Goal: Check status: Check status

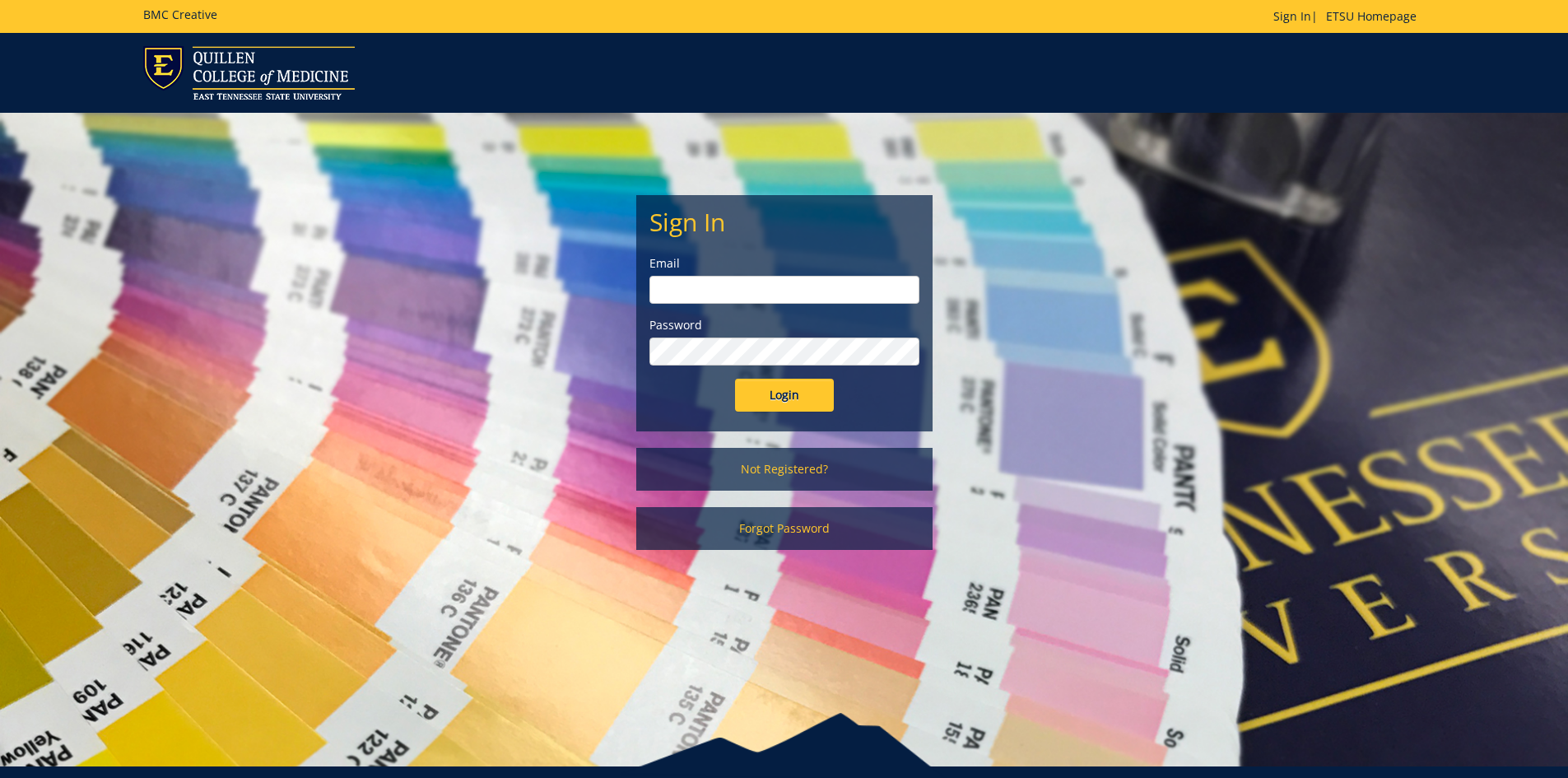
type input "[EMAIL_ADDRESS][DOMAIN_NAME]"
click at [795, 394] on input "Login" at bounding box center [784, 395] width 99 height 33
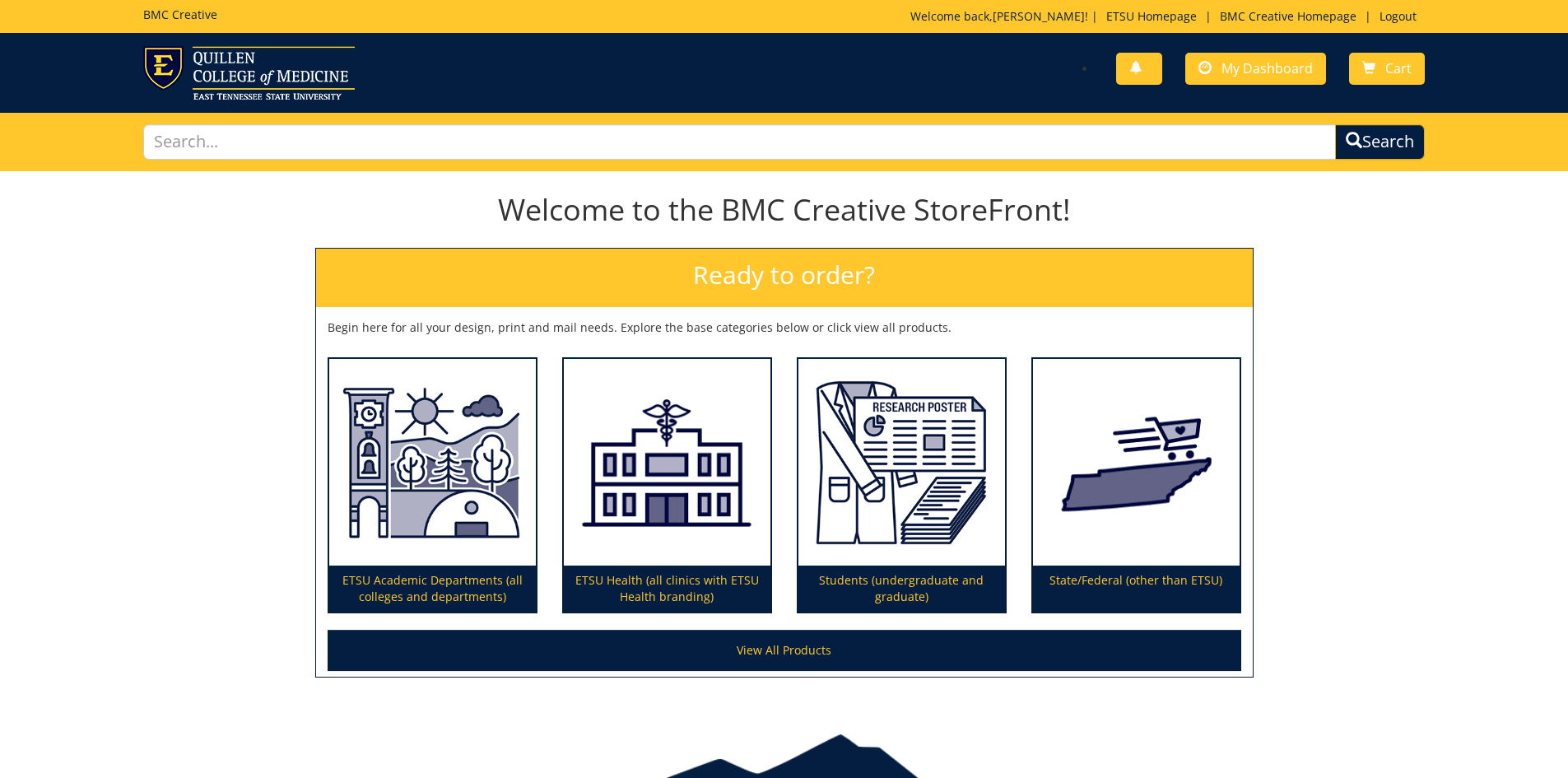
click at [1233, 43] on div "You have no new notifications My Dashboard Cart" at bounding box center [784, 73] width 1568 height 80
click at [1235, 55] on link "My Dashboard" at bounding box center [1256, 68] width 140 height 32
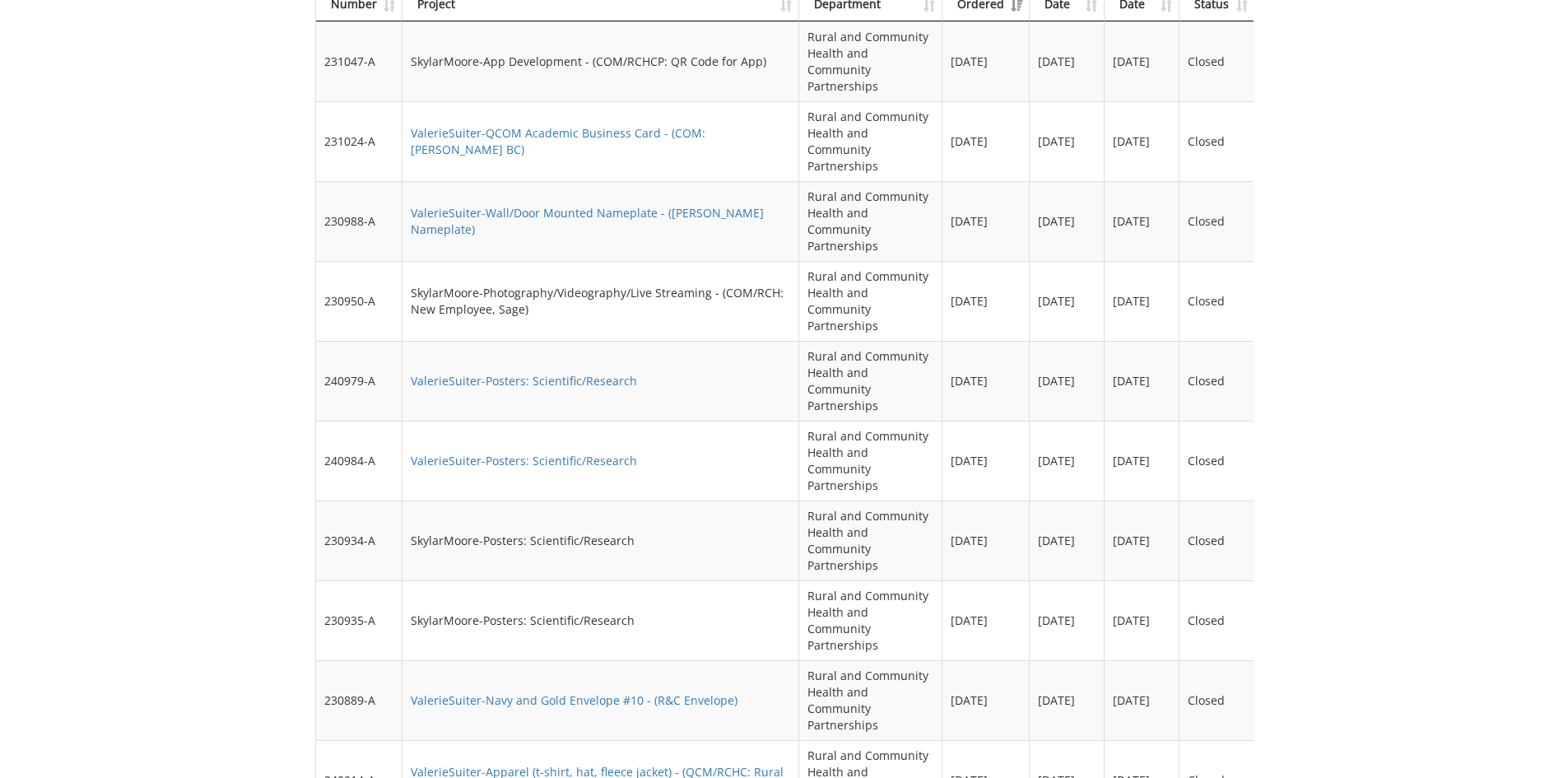
scroll to position [1564, 0]
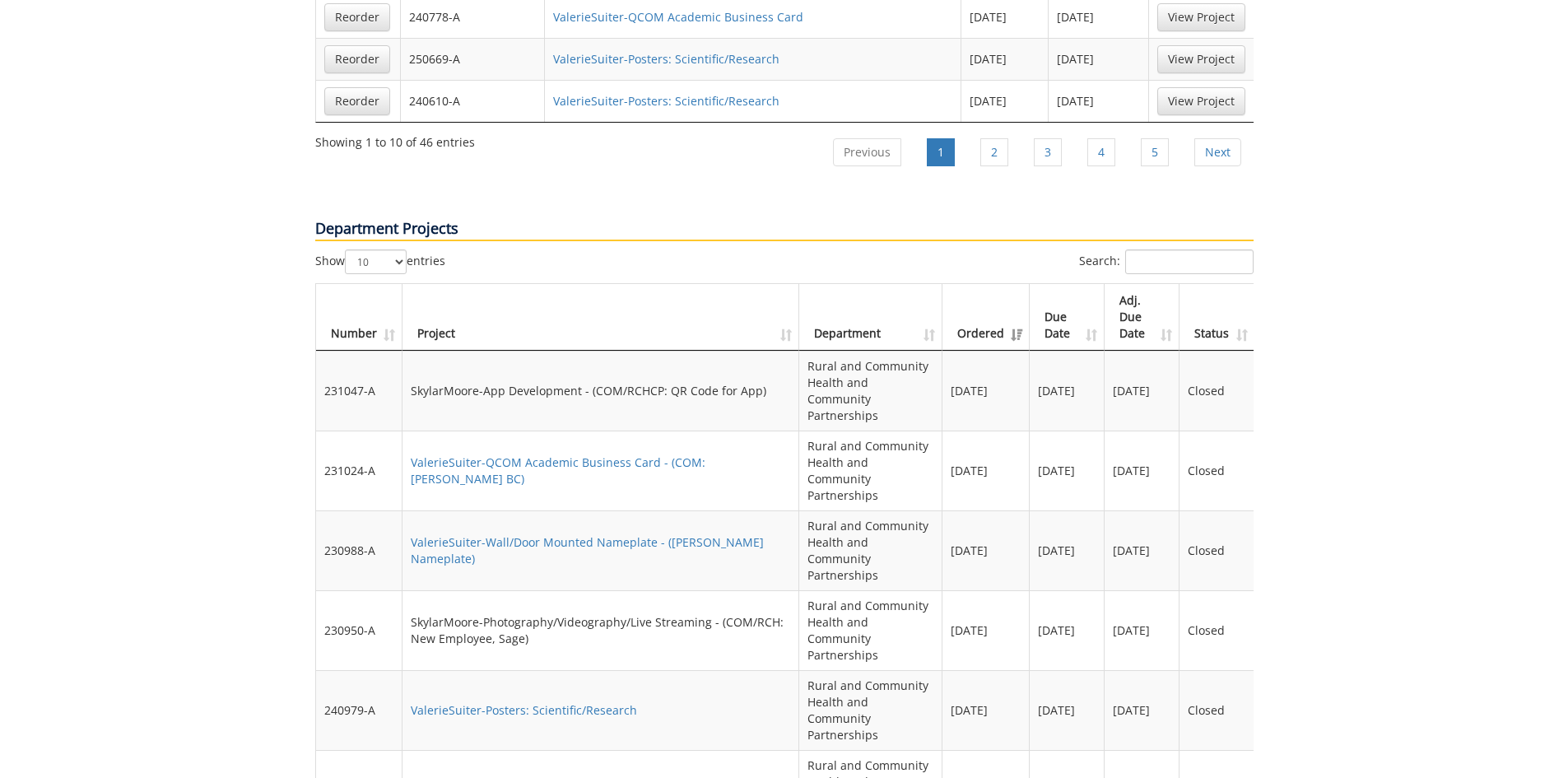
click at [973, 284] on th "Ordered" at bounding box center [986, 317] width 88 height 67
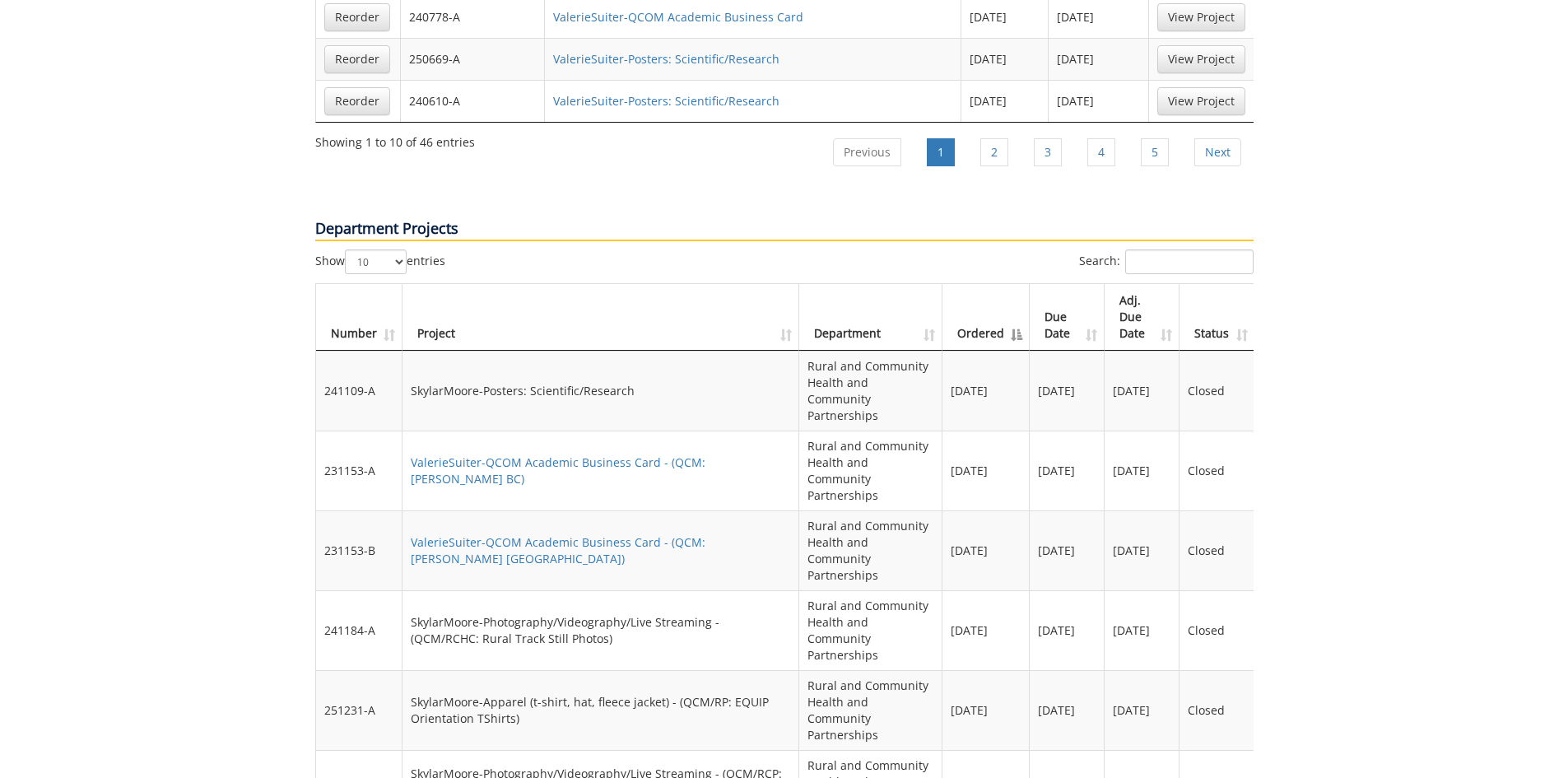
click at [989, 284] on th "Ordered" at bounding box center [986, 317] width 88 height 67
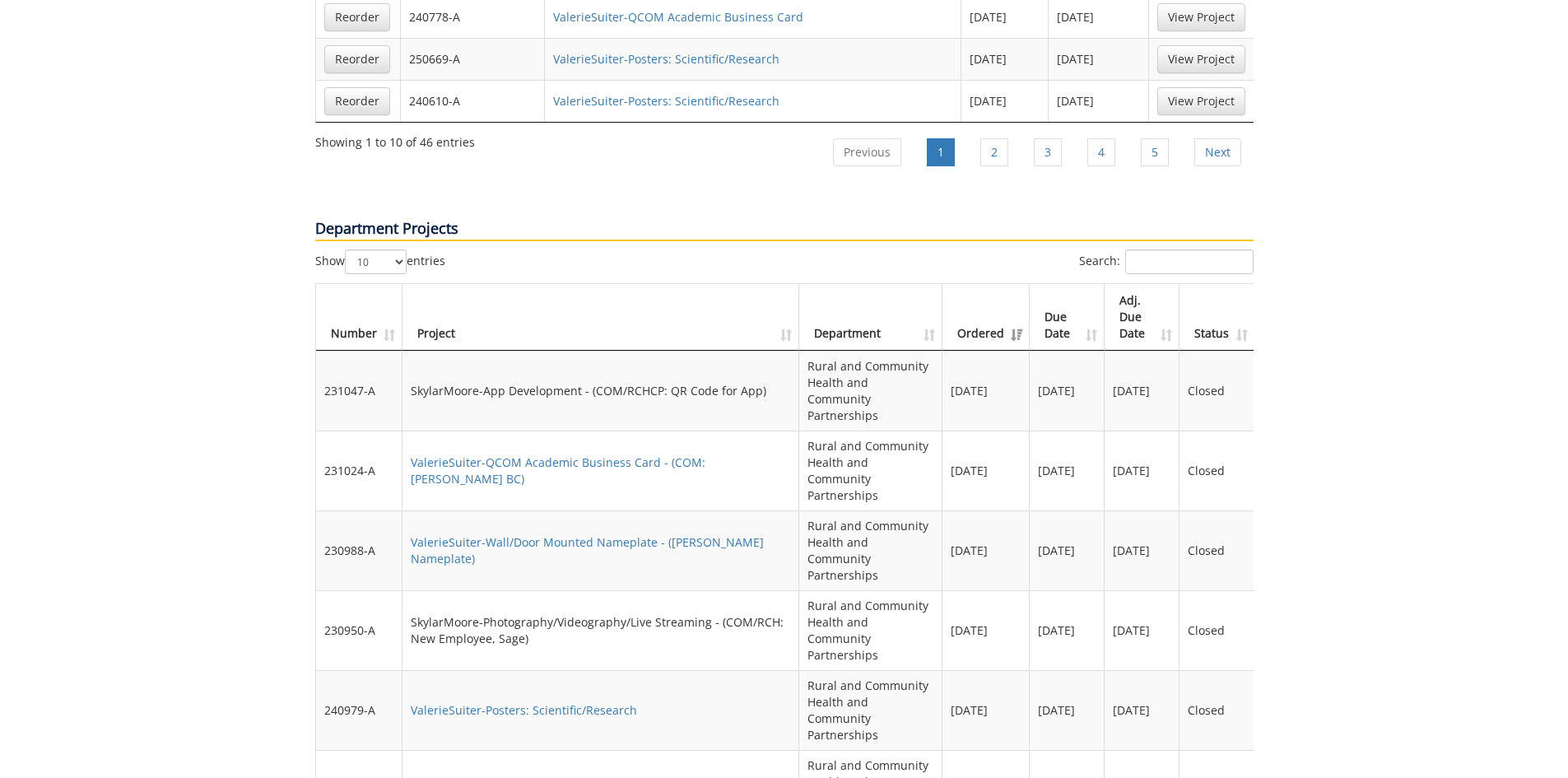
click at [989, 284] on th "Ordered" at bounding box center [986, 317] width 88 height 67
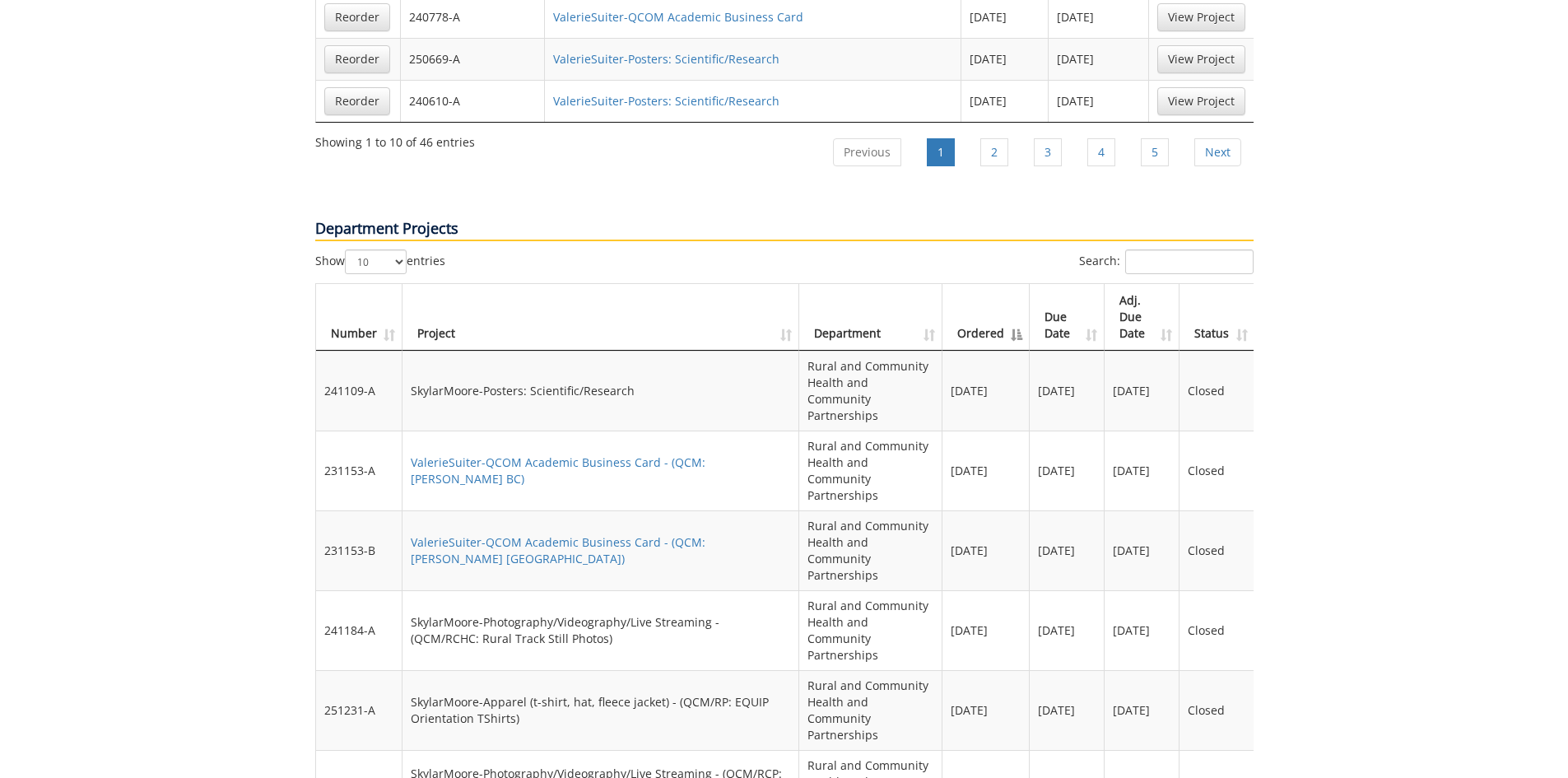
click at [1067, 284] on th "Due Date" at bounding box center [1067, 317] width 75 height 67
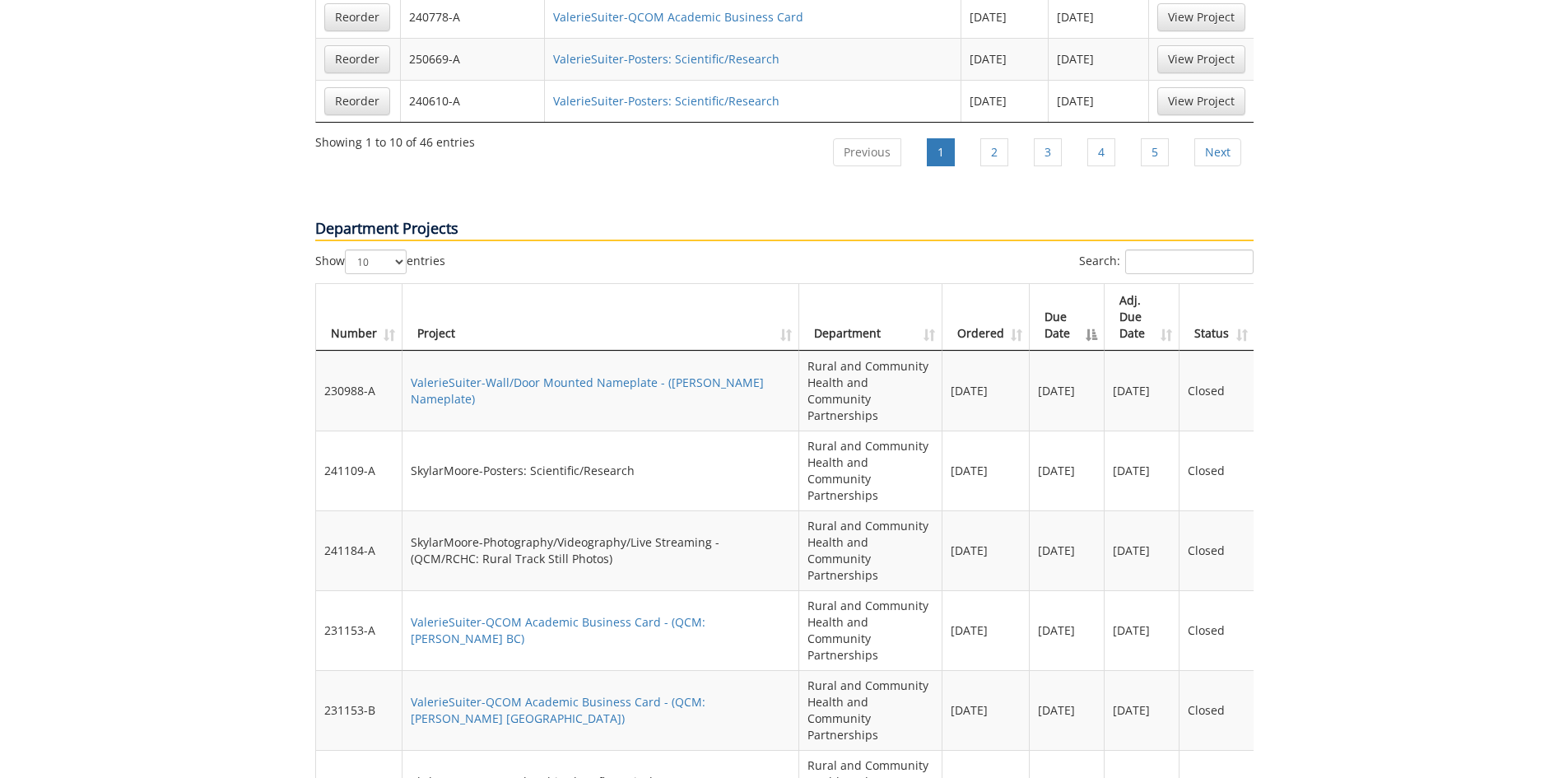
click at [1067, 284] on th "Due Date" at bounding box center [1067, 317] width 75 height 67
click at [983, 284] on th "Ordered" at bounding box center [986, 317] width 88 height 67
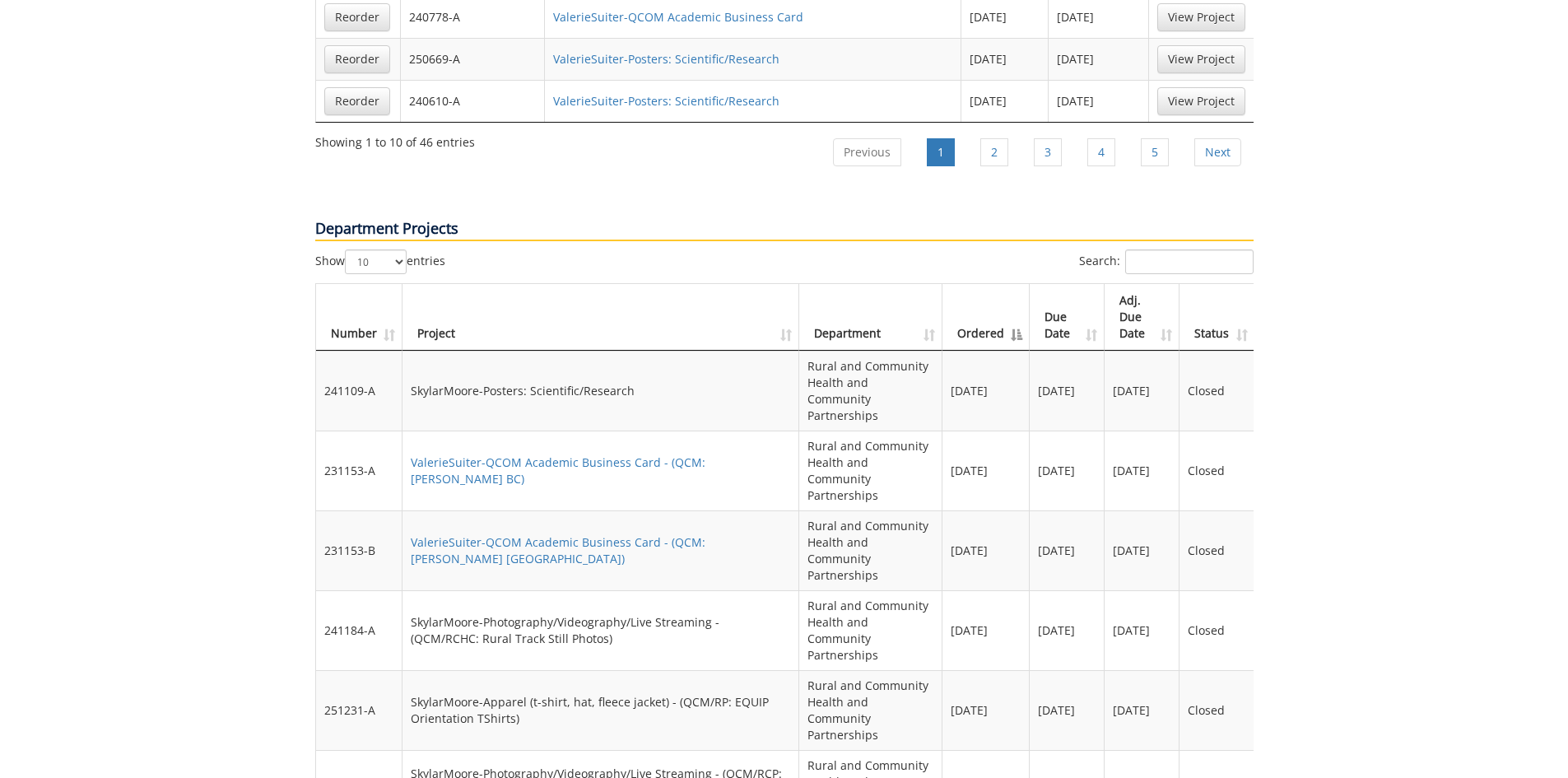
scroll to position [1974, 0]
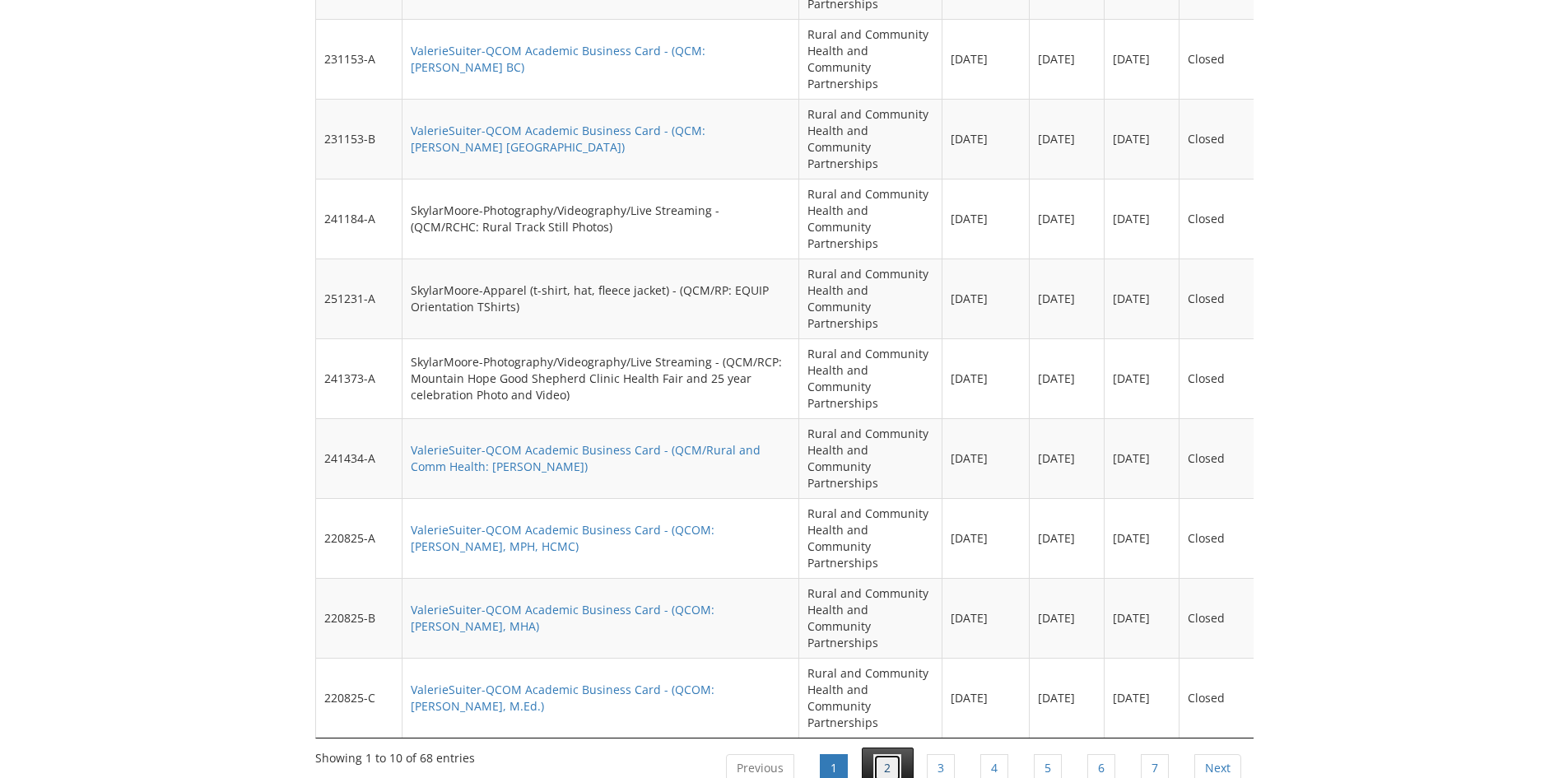
click at [900, 754] on link "2" at bounding box center [888, 768] width 28 height 28
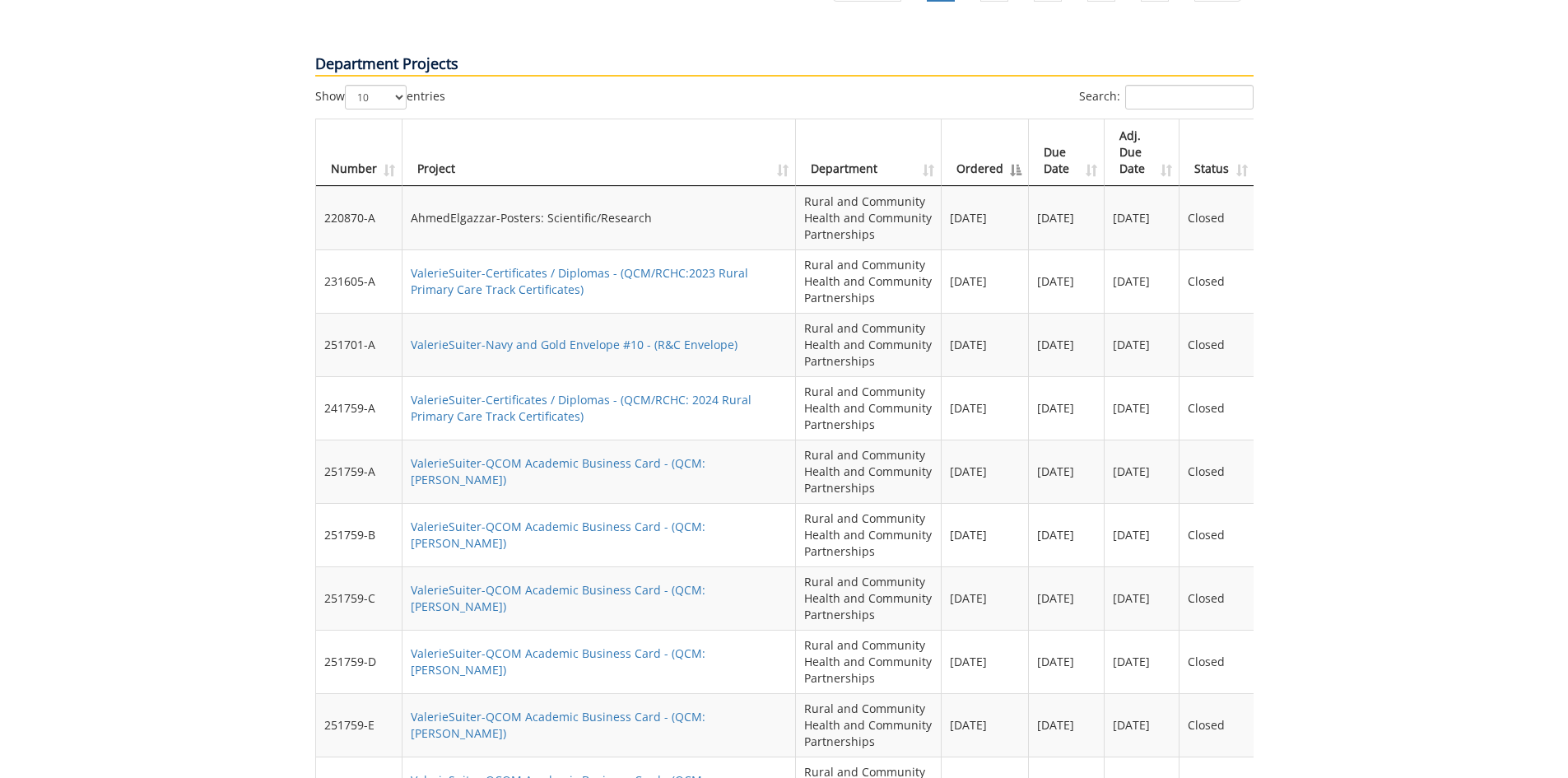
scroll to position [1811, 0]
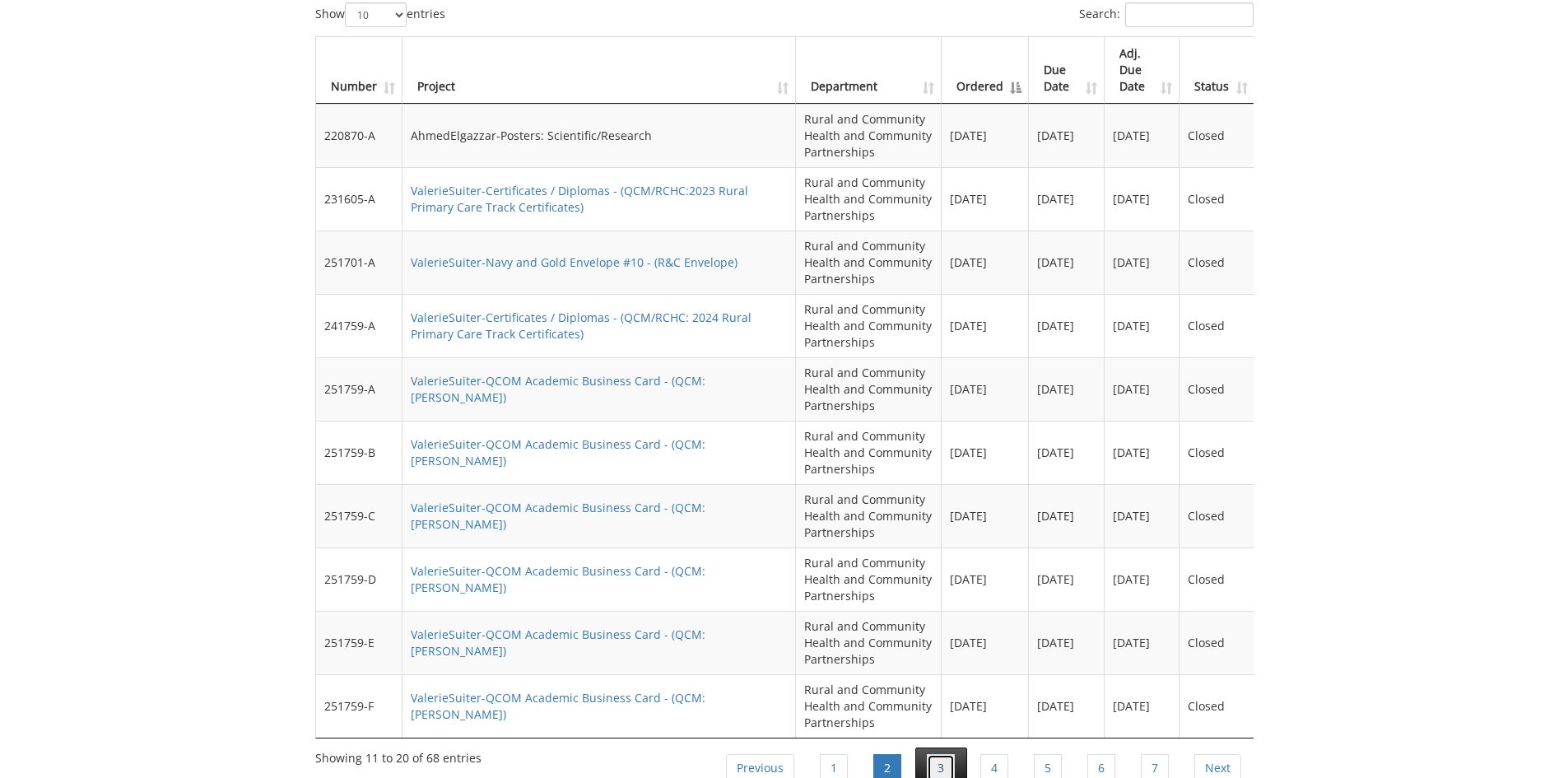
click at [951, 754] on link "3" at bounding box center [940, 768] width 28 height 28
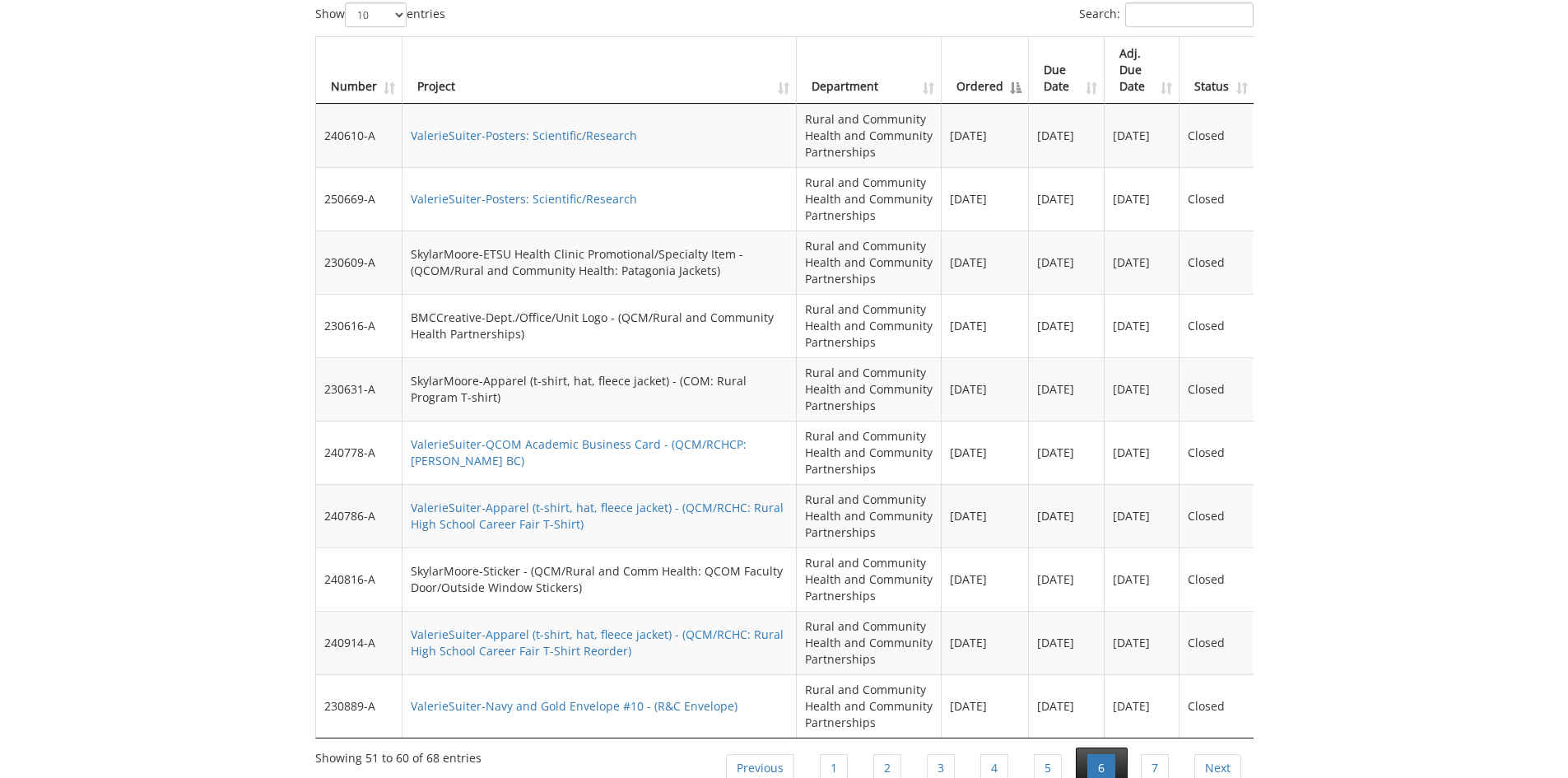
click at [1097, 754] on link "6" at bounding box center [1102, 768] width 28 height 28
click at [1156, 754] on link "7" at bounding box center [1155, 768] width 28 height 28
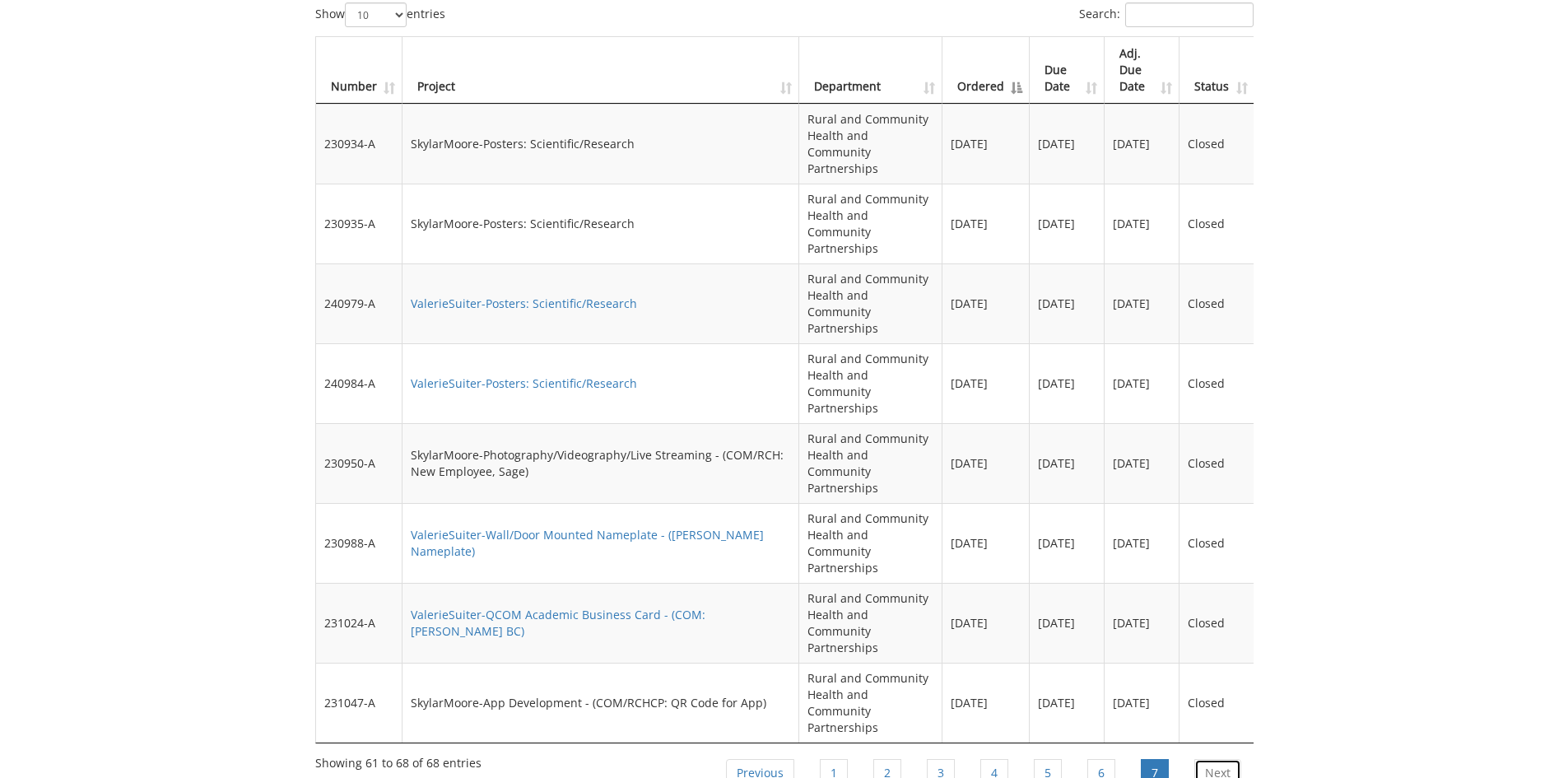
click at [1229, 759] on link "Next" at bounding box center [1218, 773] width 47 height 28
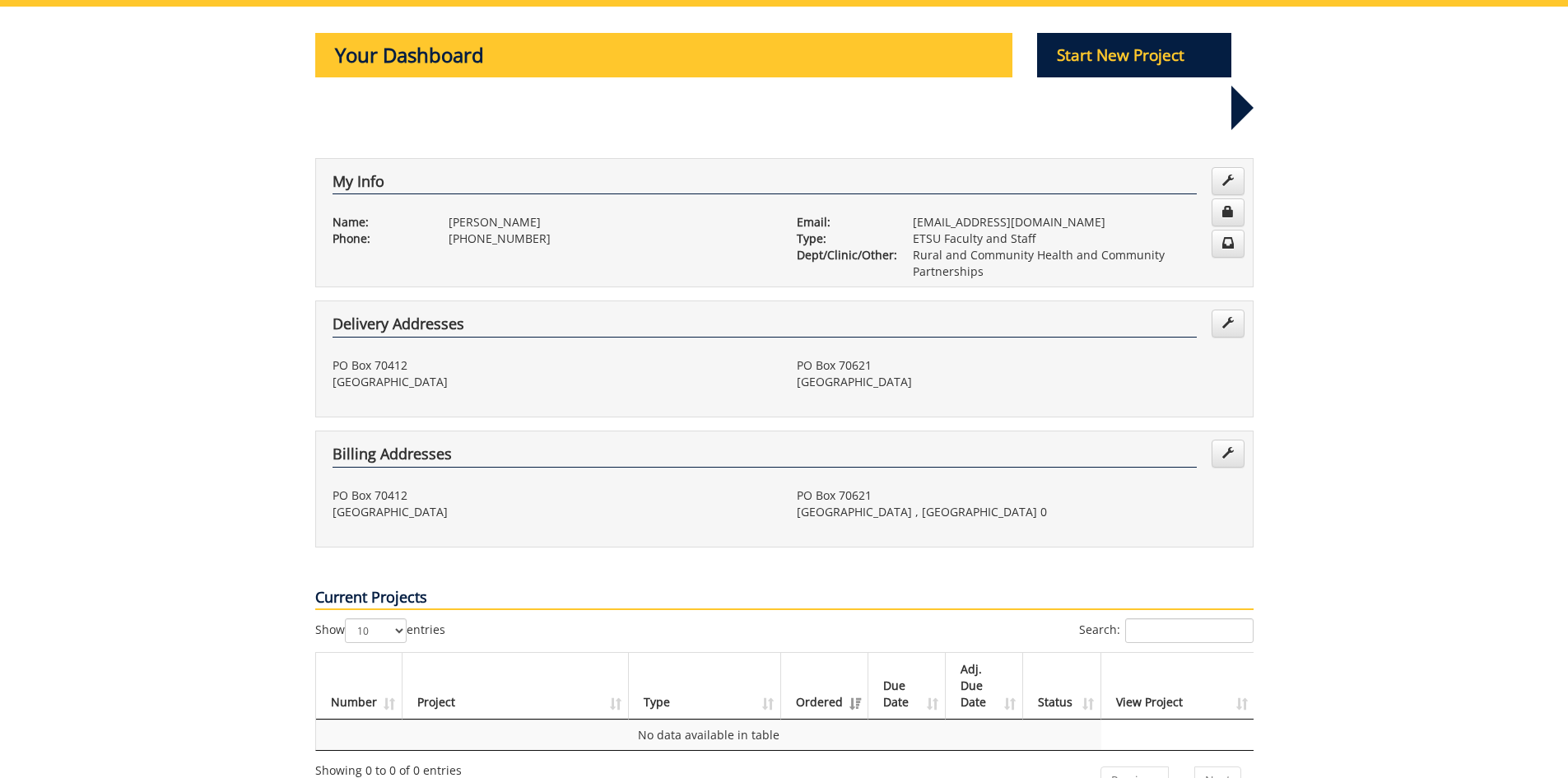
scroll to position [0, 0]
